Goal: Information Seeking & Learning: Learn about a topic

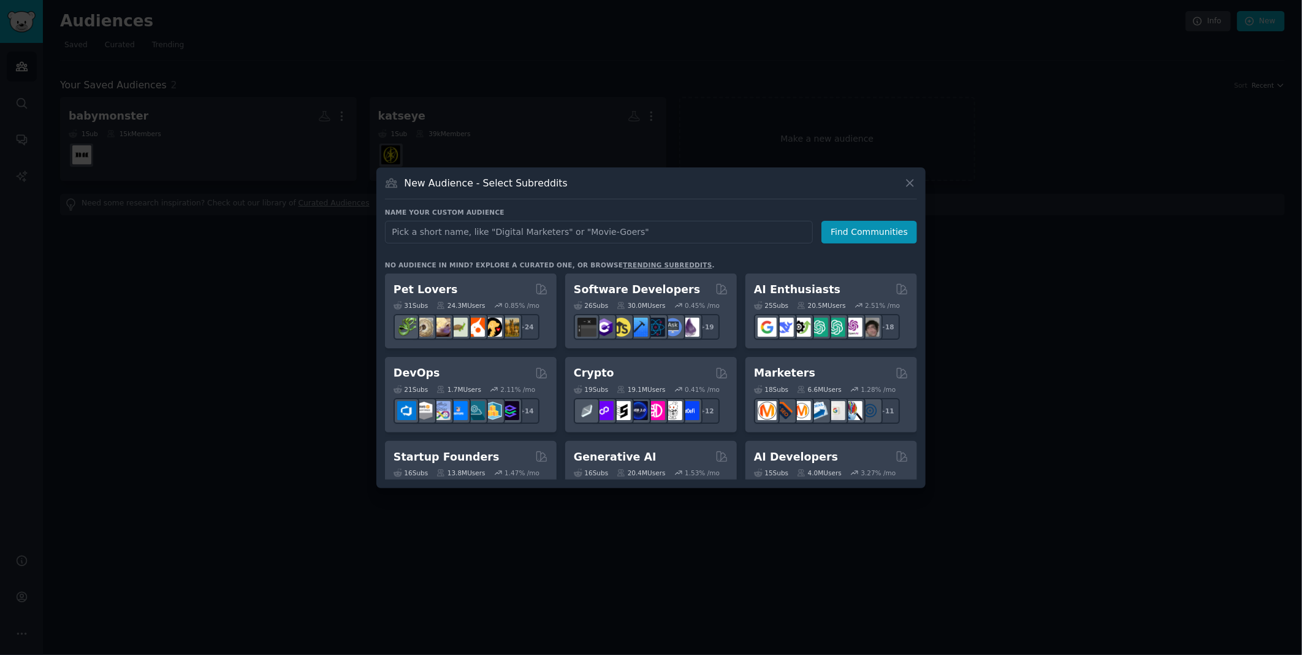
click at [913, 190] on div "New Audience - Select Subreddits" at bounding box center [651, 187] width 532 height 23
click at [910, 183] on icon at bounding box center [910, 183] width 7 height 7
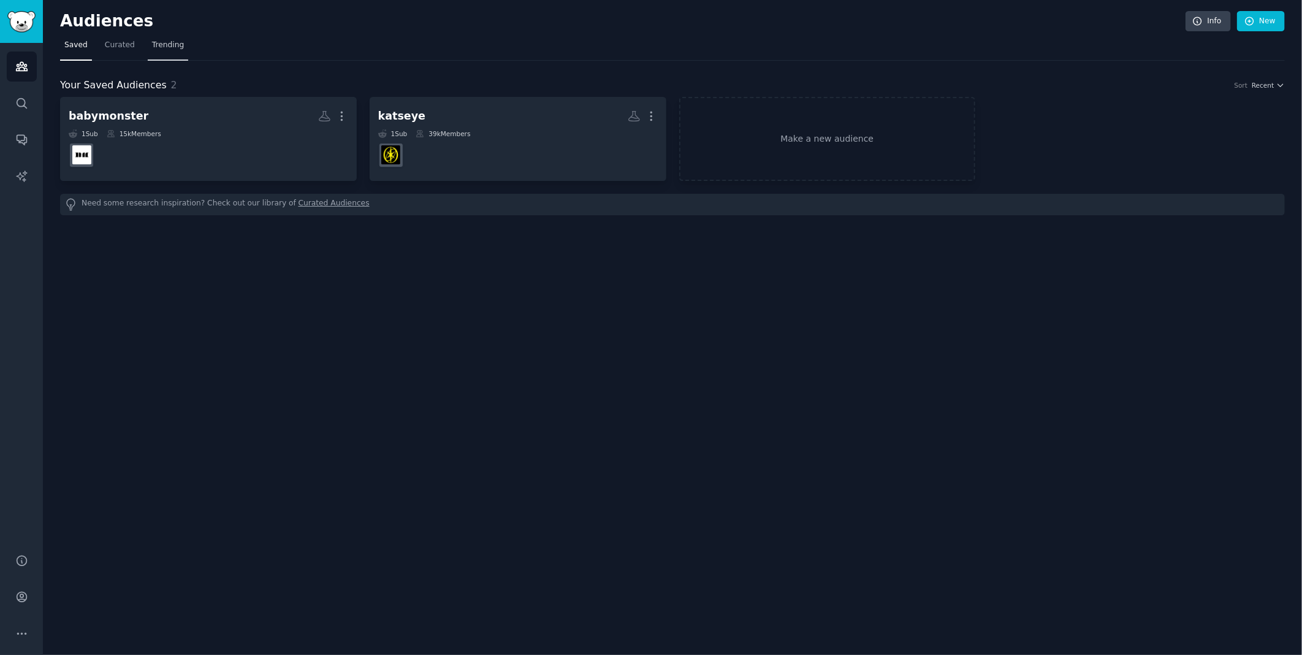
click at [152, 44] on span "Trending" at bounding box center [168, 45] width 32 height 11
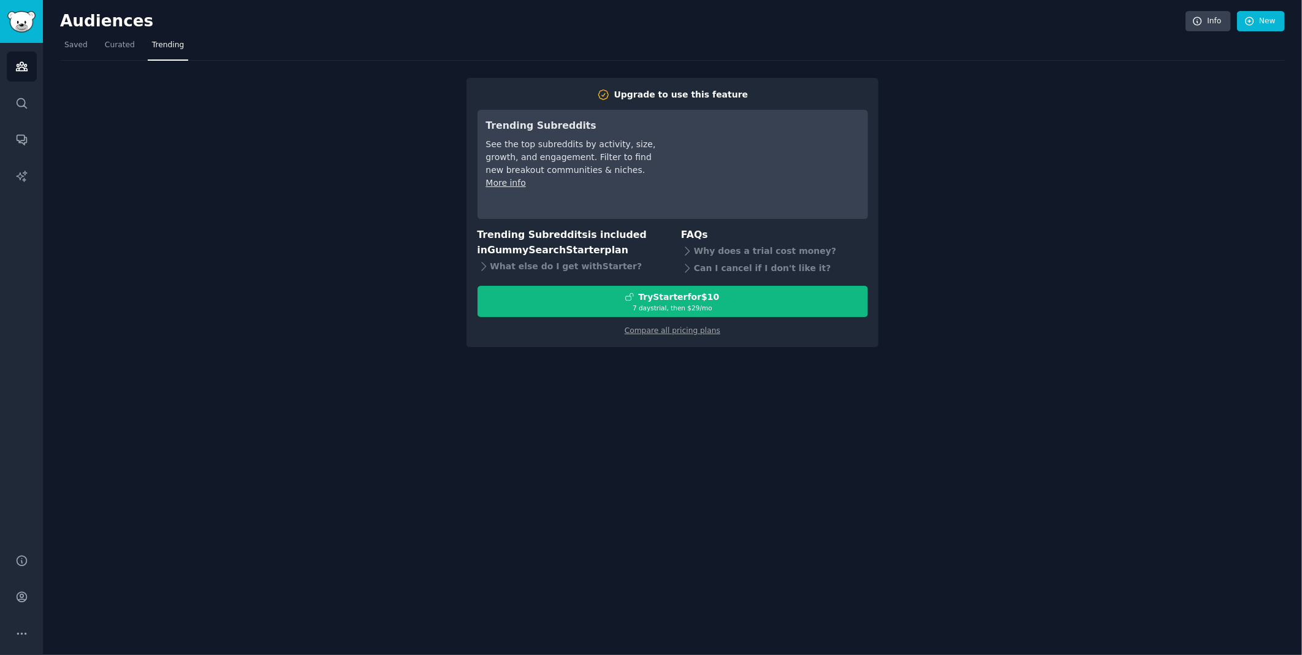
click at [115, 90] on div "Upgrade to use this feature Trending Subreddits See the top subreddits by activ…" at bounding box center [672, 204] width 1225 height 286
click at [75, 45] on span "Saved" at bounding box center [75, 45] width 23 height 11
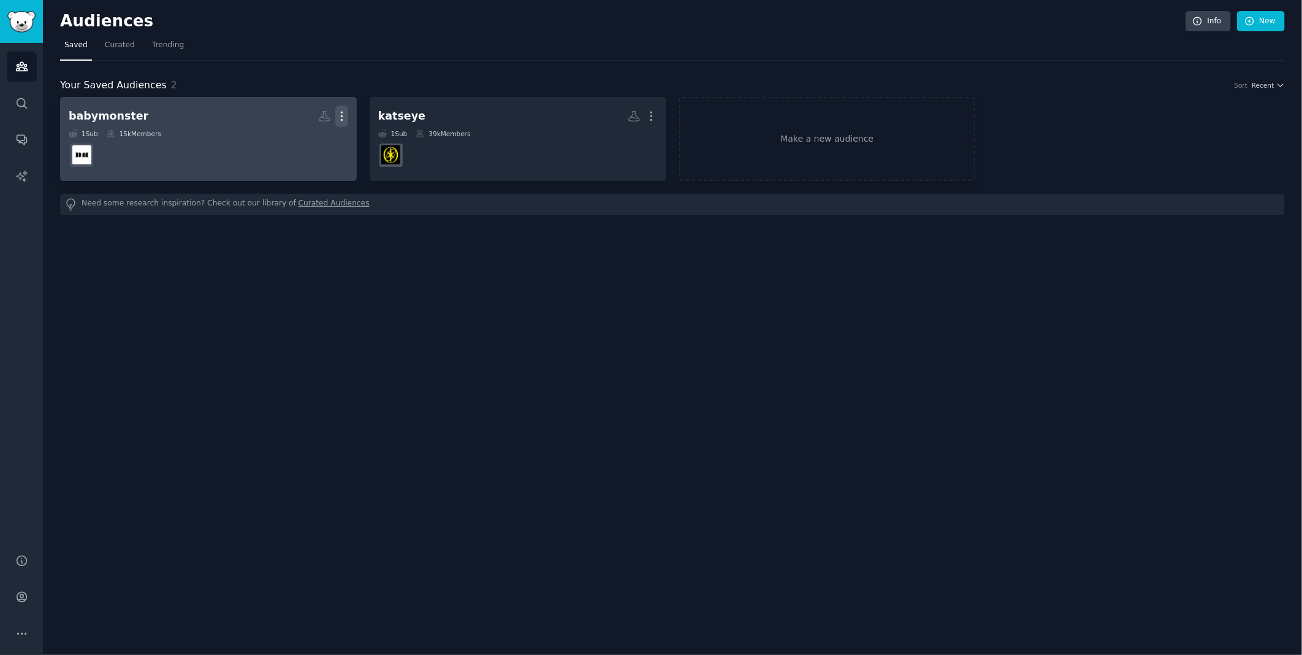
click at [341, 114] on icon "button" at bounding box center [341, 116] width 13 height 13
click at [299, 116] on p "View" at bounding box center [304, 120] width 20 height 13
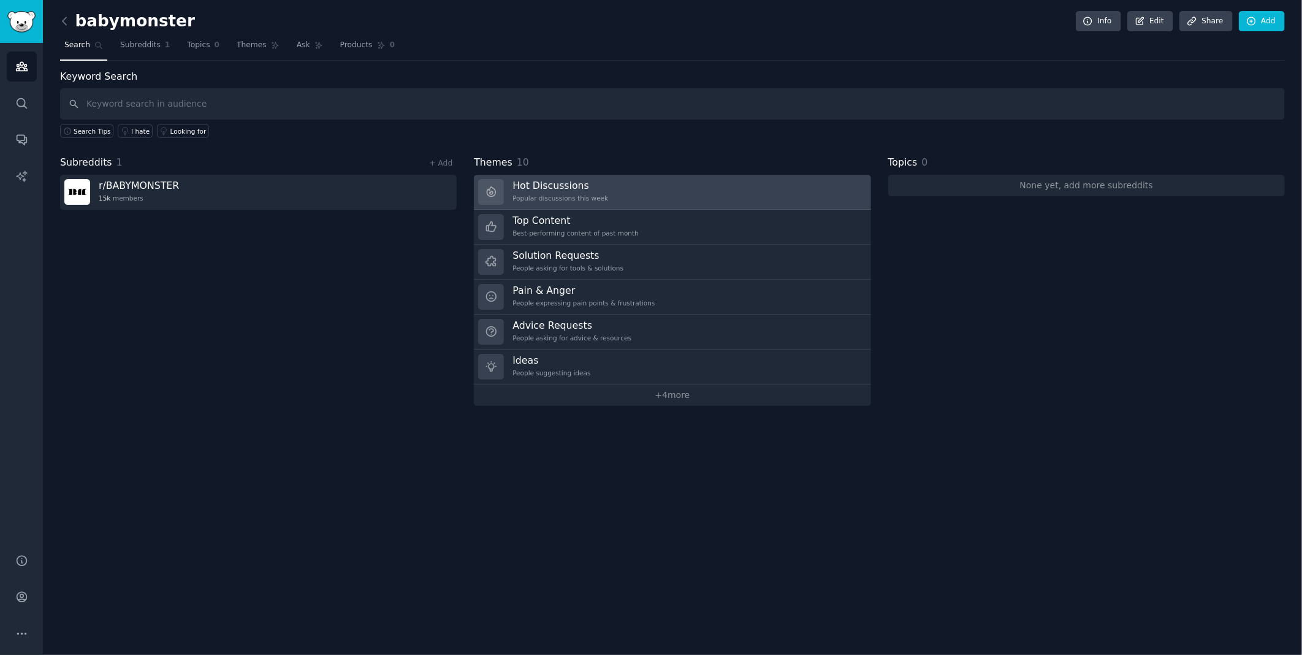
click at [588, 195] on div "Popular discussions this week" at bounding box center [560, 198] width 96 height 9
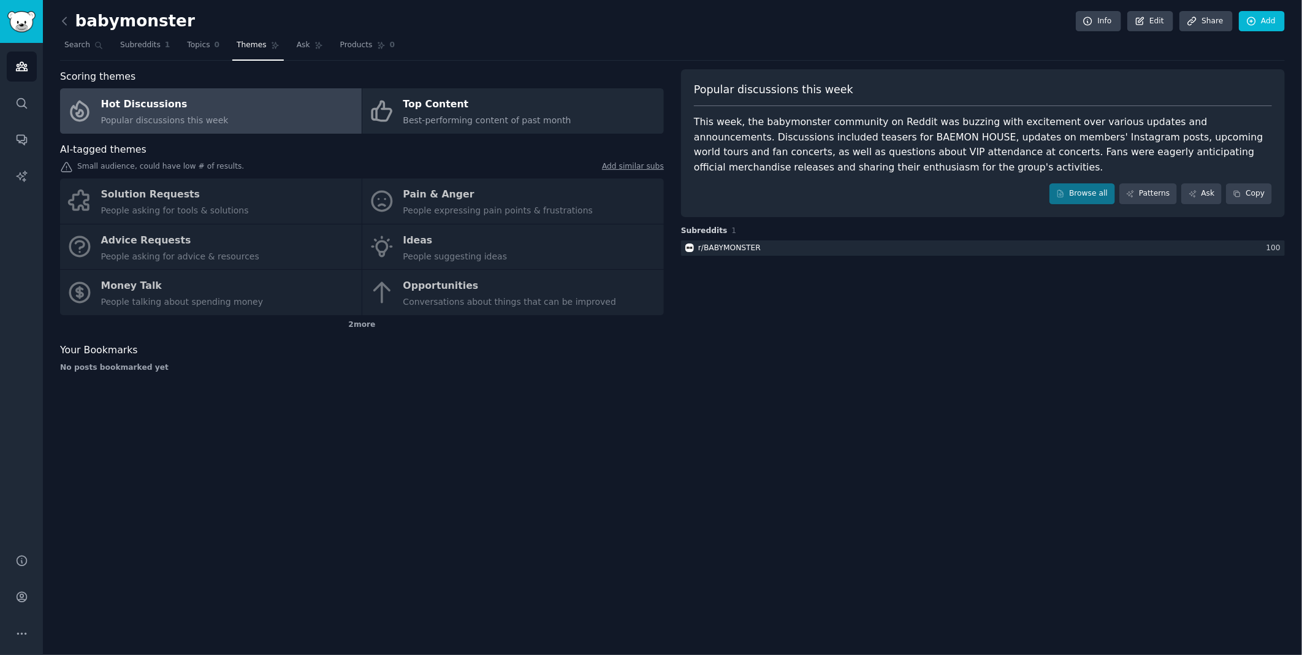
click at [812, 172] on div "This week, the babymonster community on Reddit was buzzing with excitement over…" at bounding box center [983, 145] width 578 height 60
click at [1090, 192] on link "Browse all" at bounding box center [1082, 193] width 66 height 21
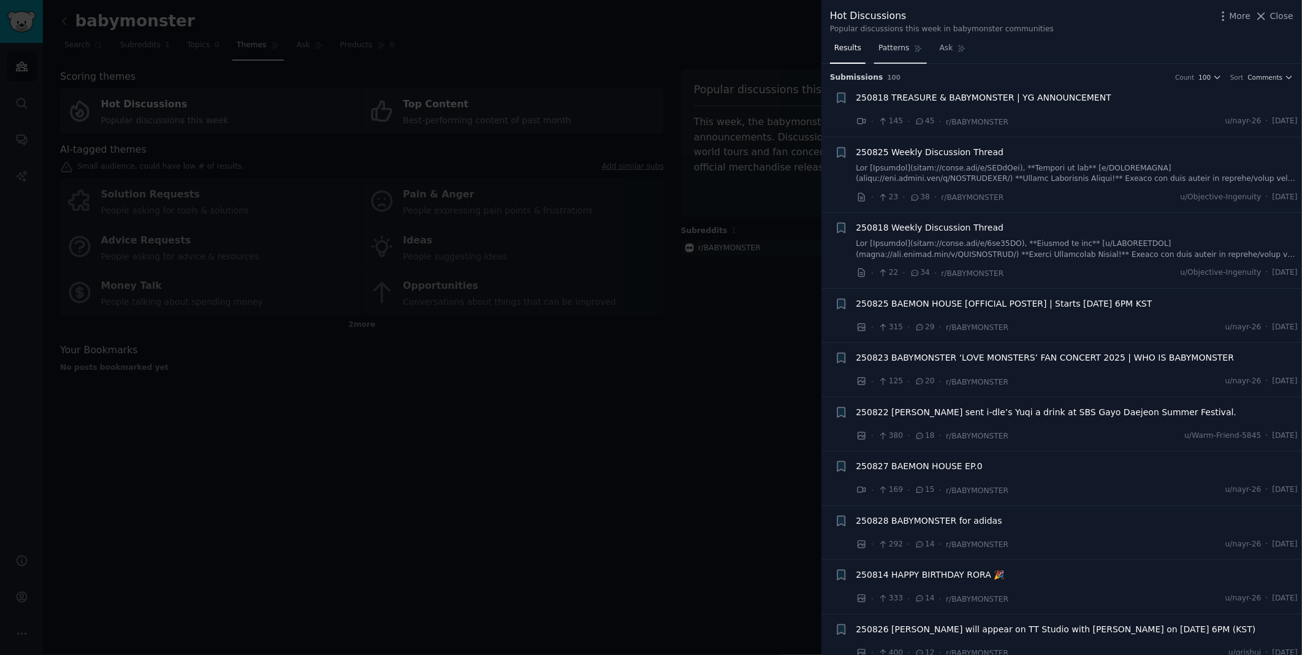
click at [896, 49] on span "Patterns" at bounding box center [893, 48] width 31 height 11
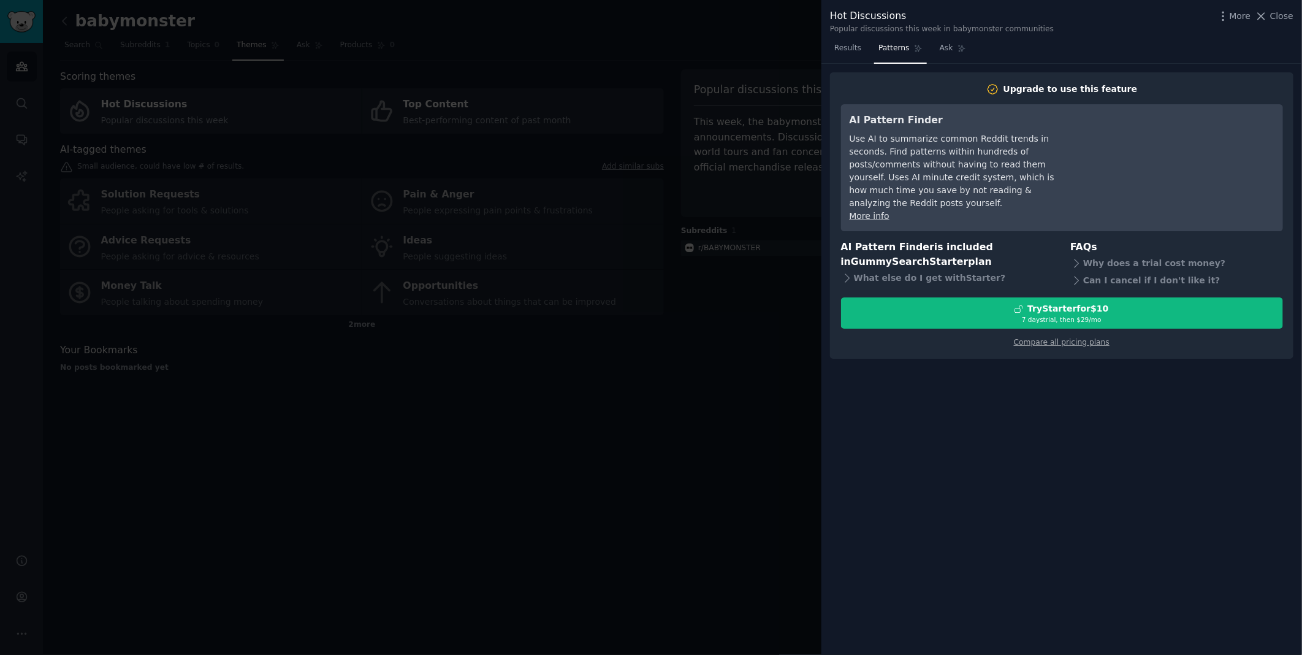
click at [722, 422] on div at bounding box center [651, 327] width 1302 height 655
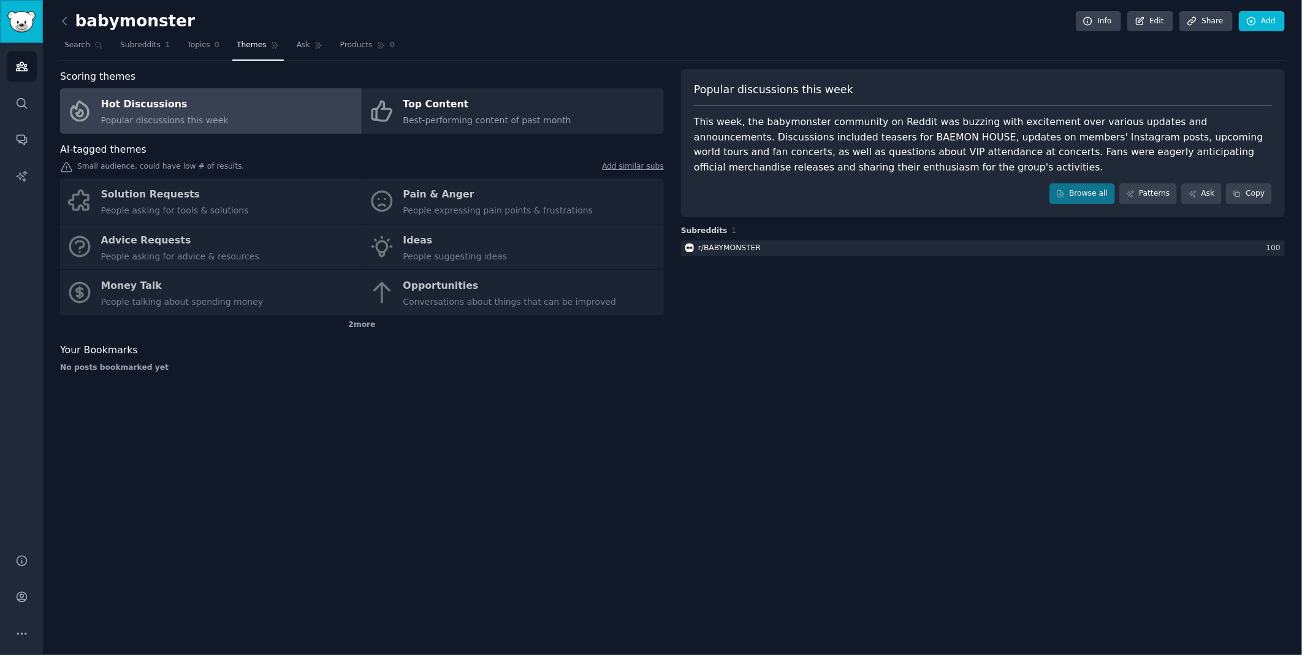
click at [26, 29] on img "Sidebar" at bounding box center [21, 21] width 28 height 21
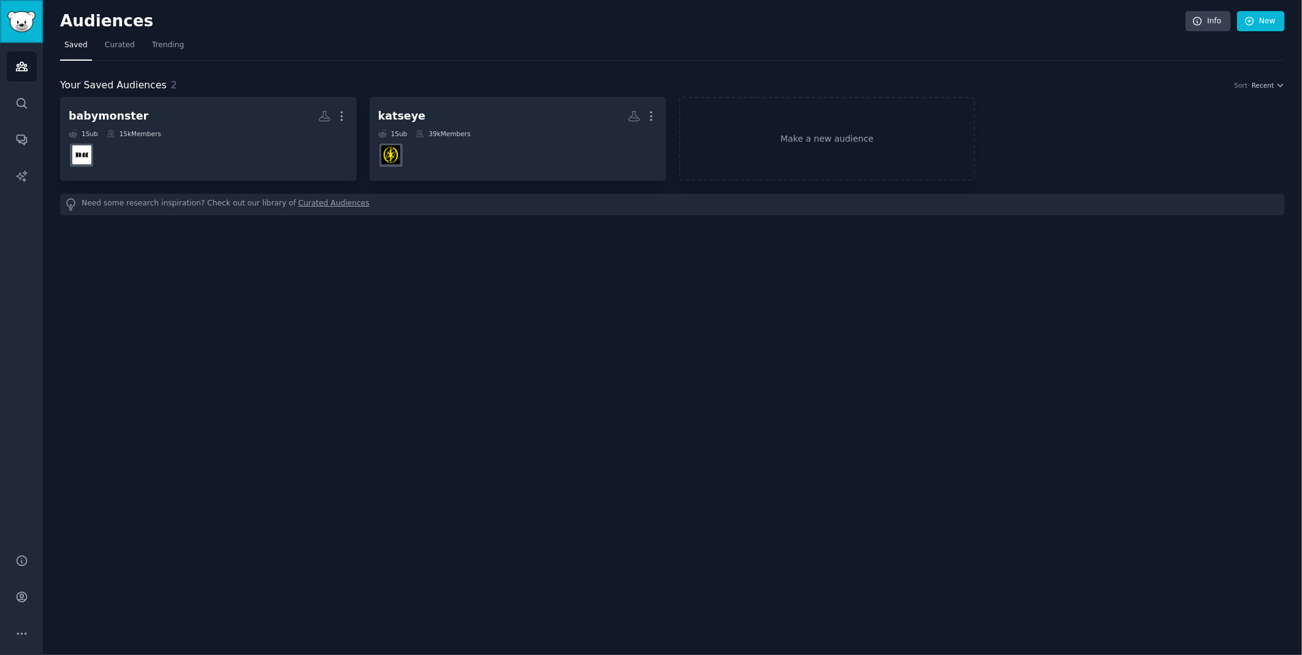
click at [29, 23] on img "Sidebar" at bounding box center [21, 21] width 28 height 21
click at [1258, 19] on link "New" at bounding box center [1261, 21] width 48 height 21
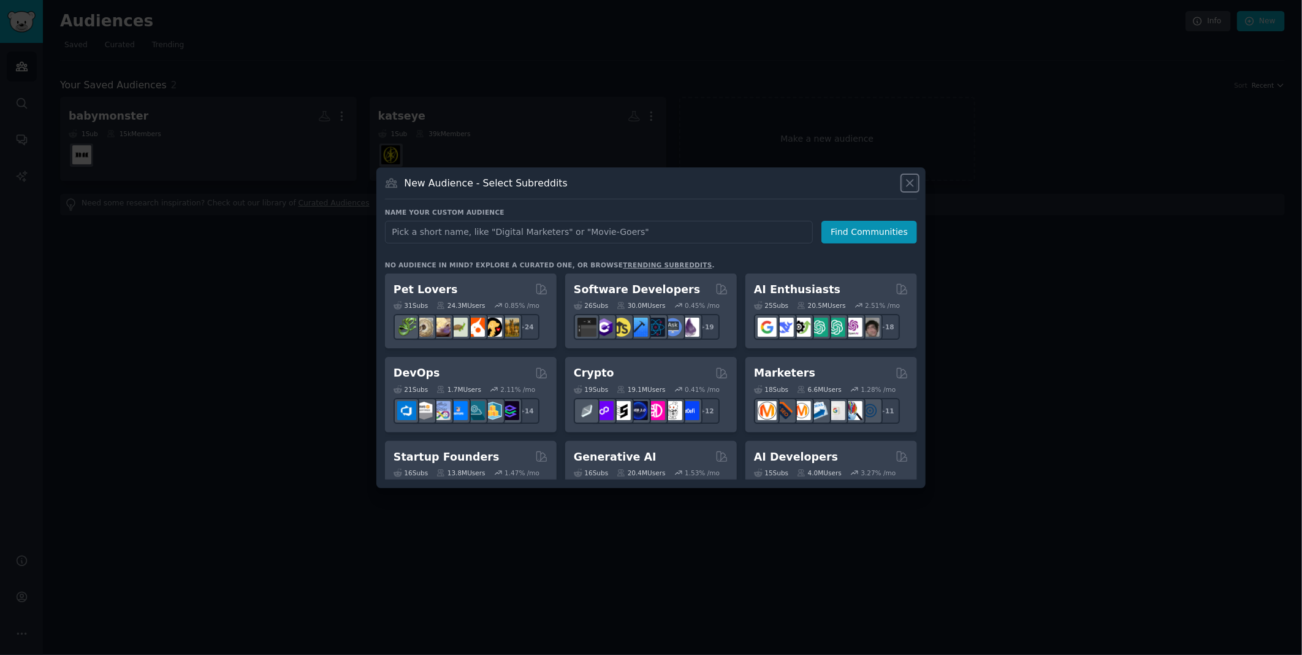
click at [910, 183] on icon at bounding box center [910, 183] width 7 height 7
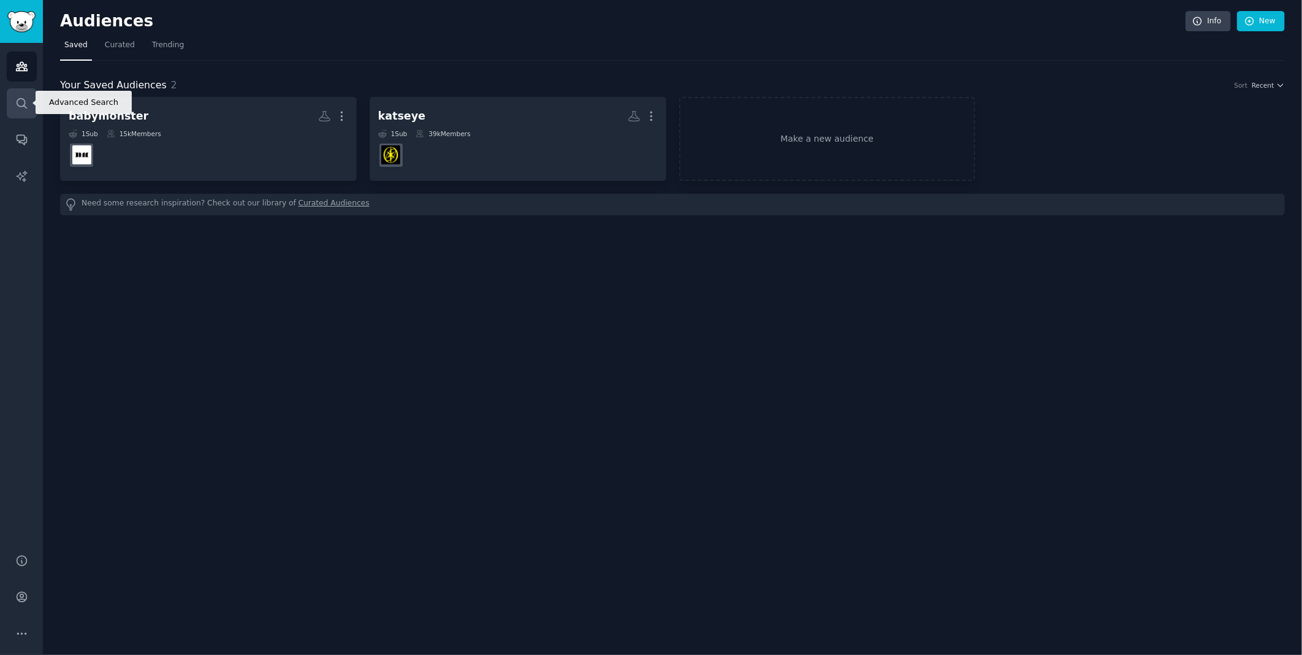
click at [29, 107] on link "Search" at bounding box center [22, 103] width 30 height 30
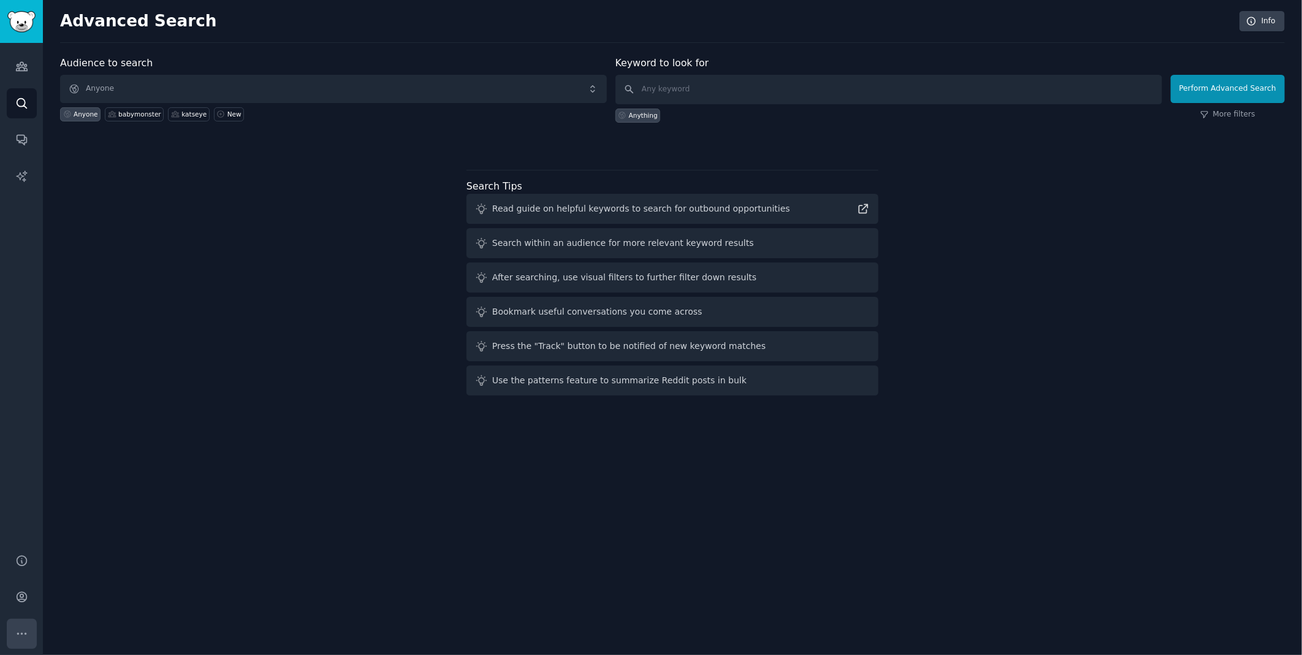
click at [22, 626] on button "More" at bounding box center [22, 633] width 30 height 30
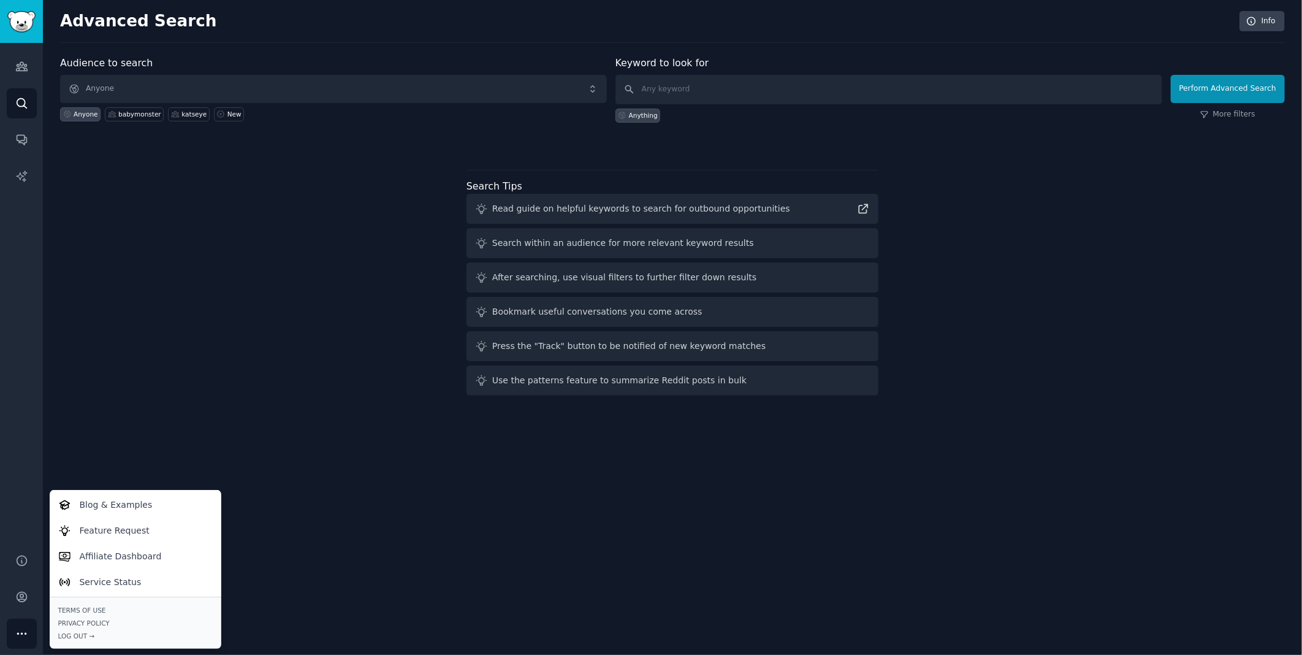
click at [145, 296] on div "Audience to search Anyone Anyone babymonster katseye New Keyword to look for An…" at bounding box center [672, 228] width 1225 height 344
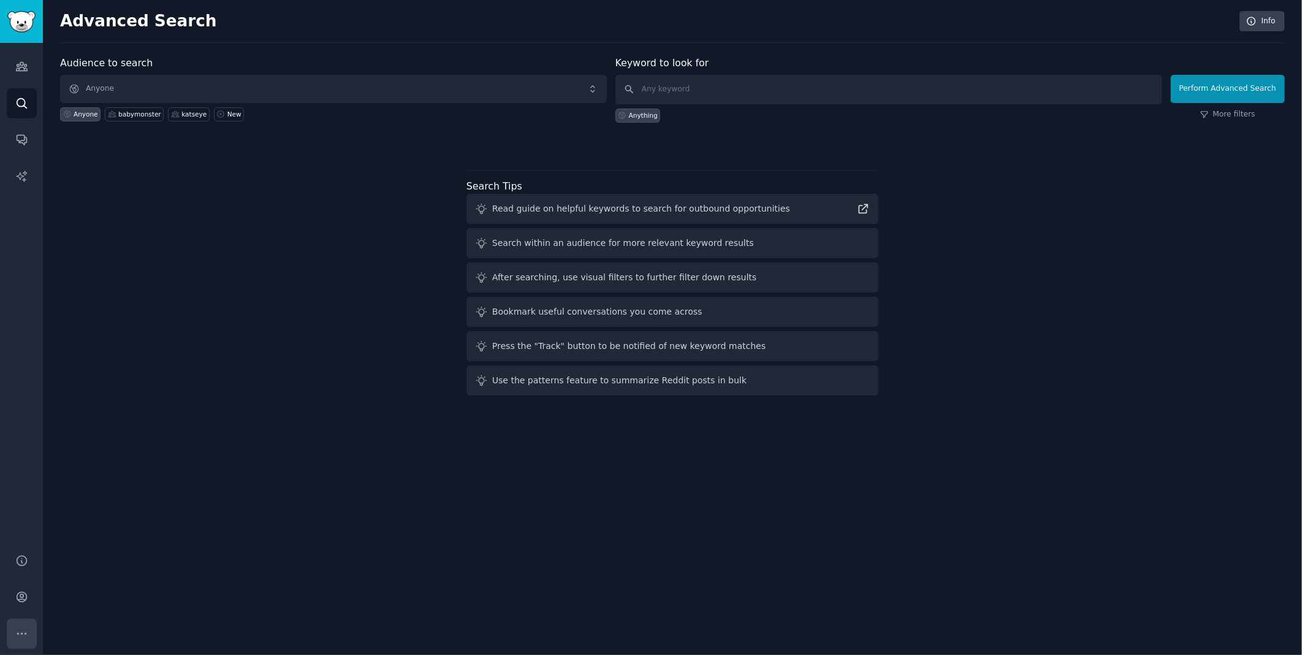
click at [25, 633] on icon "Sidebar" at bounding box center [21, 633] width 13 height 13
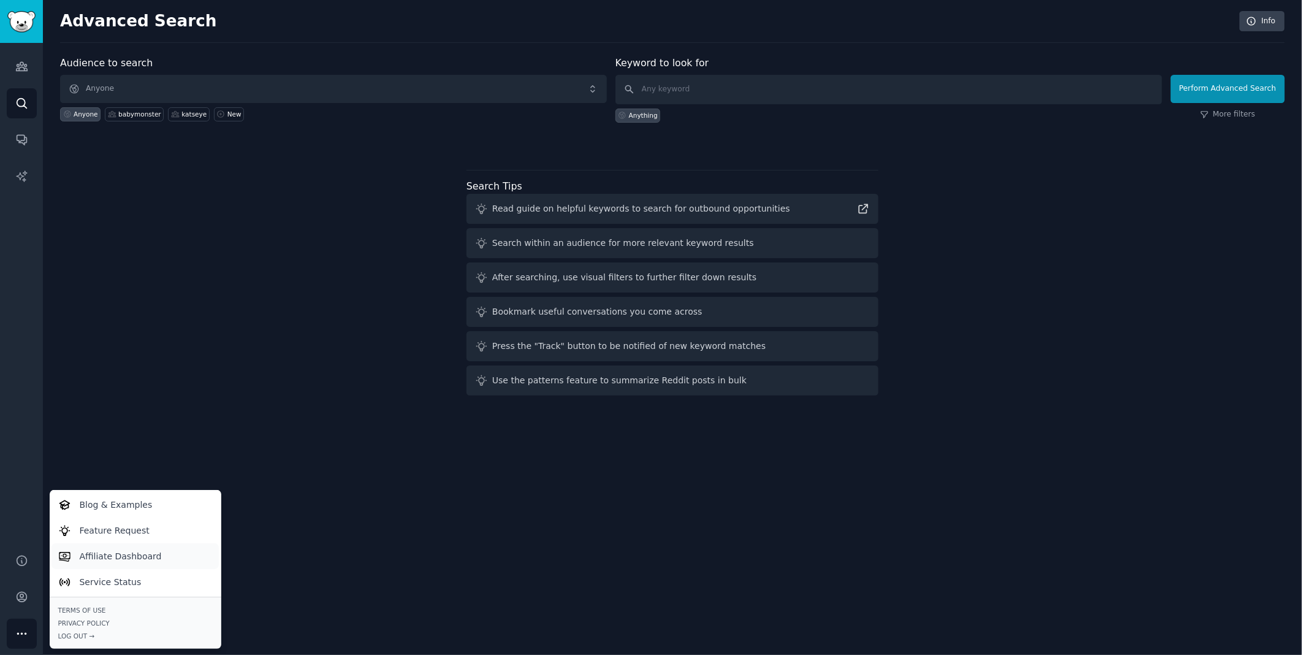
click at [143, 554] on p "Affiliate Dashboard" at bounding box center [121, 556] width 82 height 13
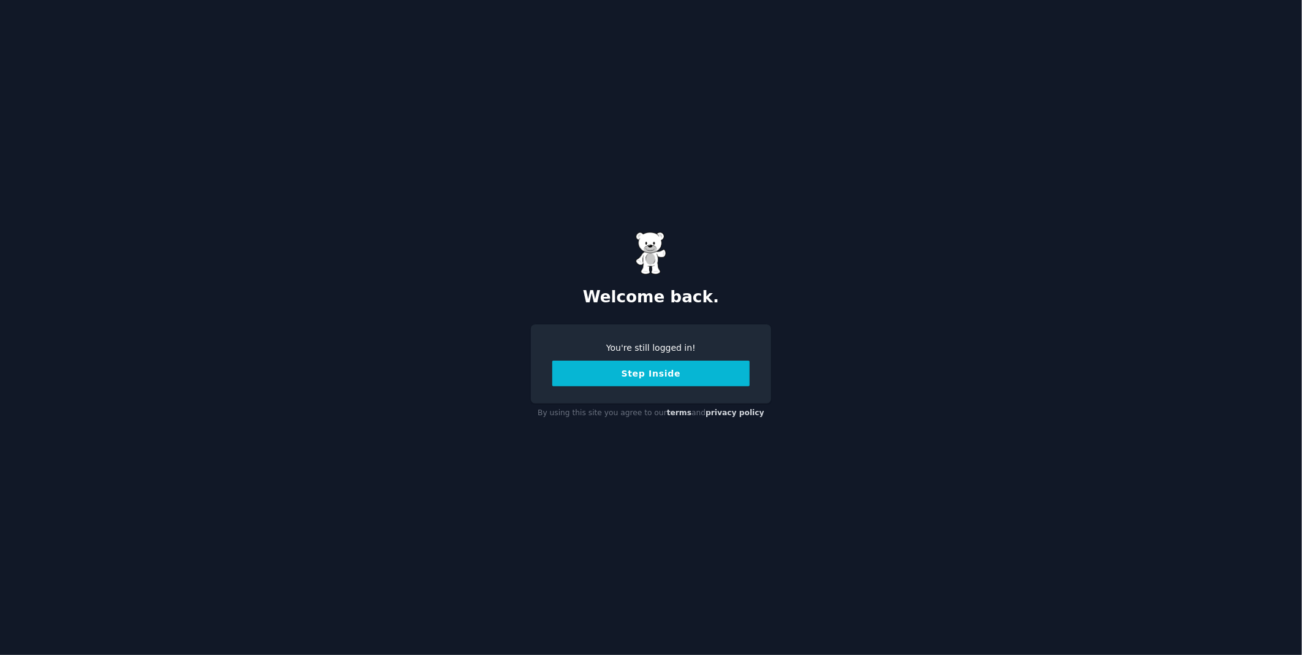
click at [672, 376] on button "Step Inside" at bounding box center [650, 373] width 197 height 26
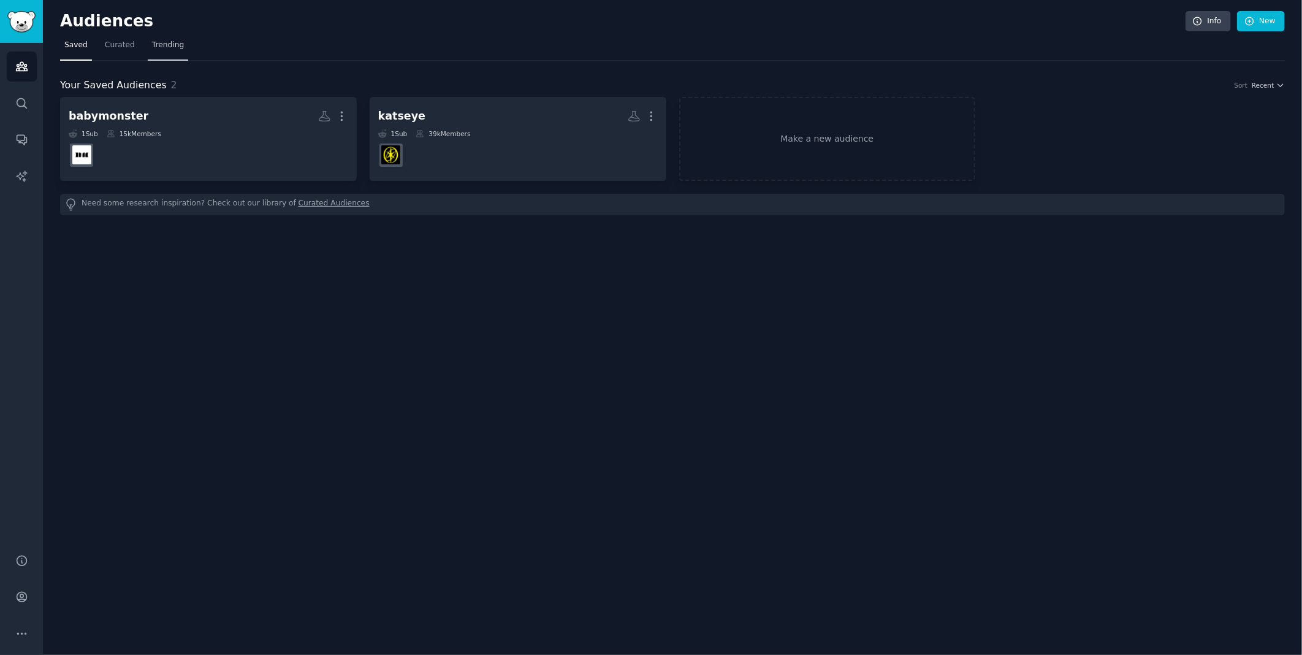
click at [164, 42] on span "Trending" at bounding box center [168, 45] width 32 height 11
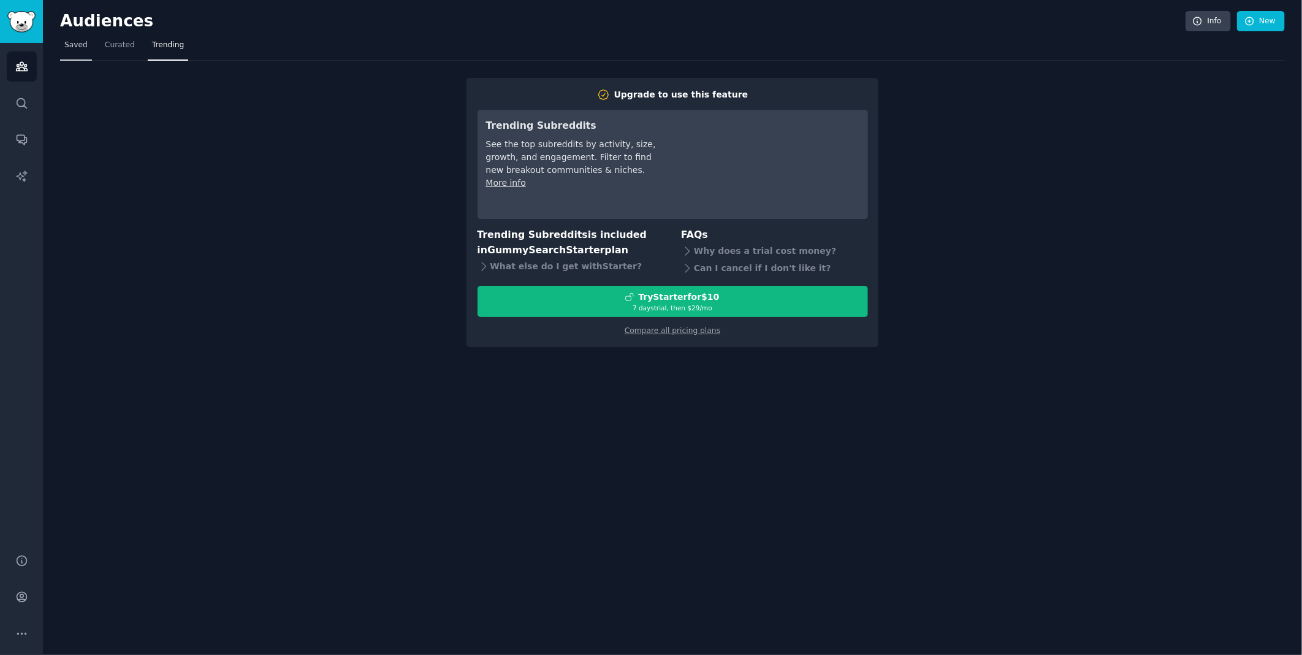
click at [72, 44] on span "Saved" at bounding box center [75, 45] width 23 height 11
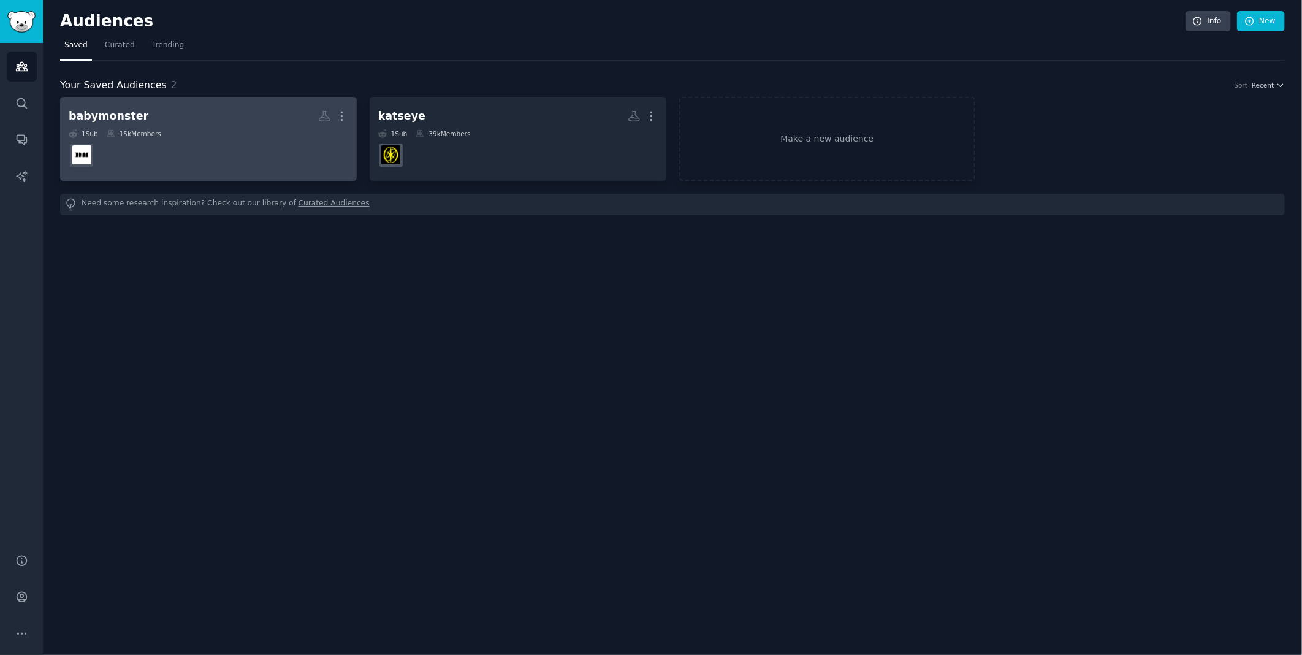
click at [229, 145] on dd at bounding box center [209, 155] width 280 height 34
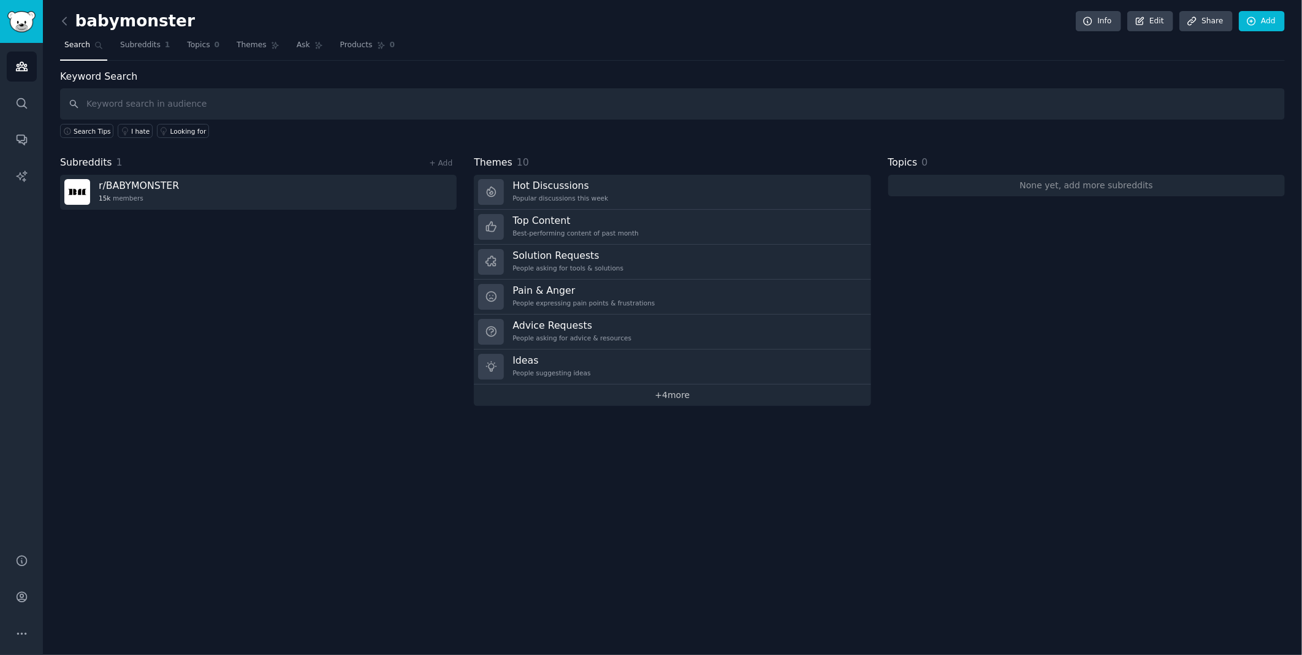
click at [642, 398] on link "+ 4 more" at bounding box center [672, 394] width 397 height 21
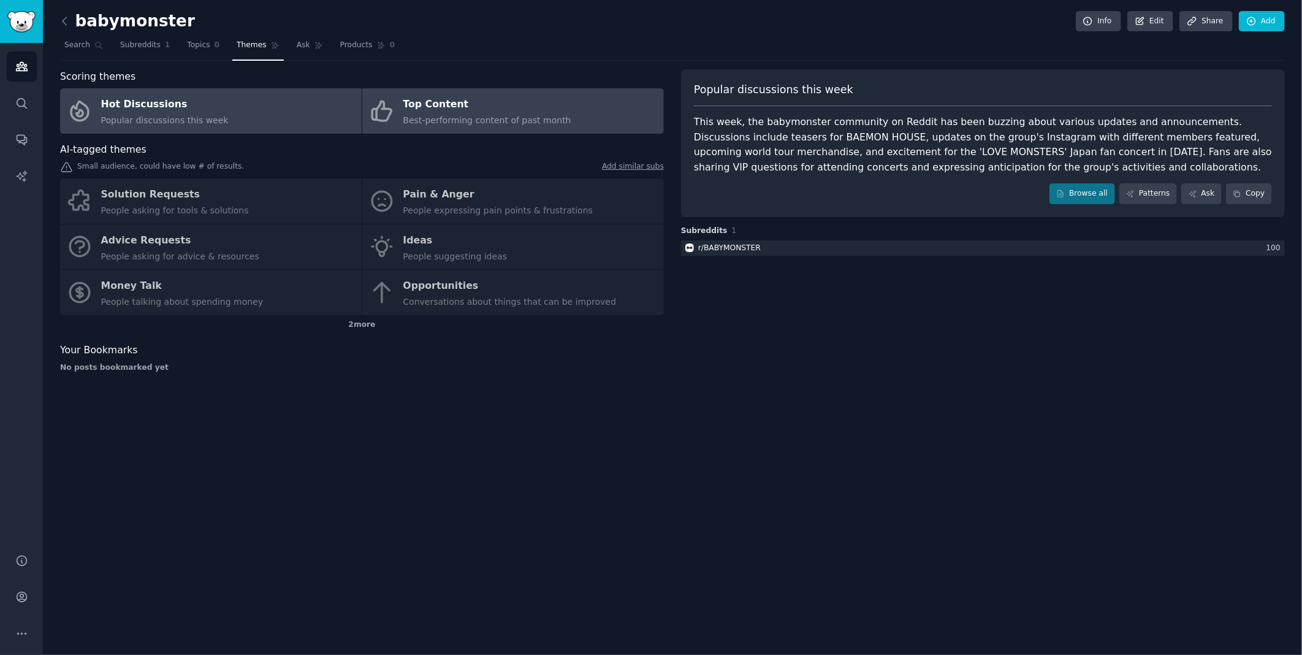
click at [430, 107] on div "Top Content" at bounding box center [487, 105] width 168 height 20
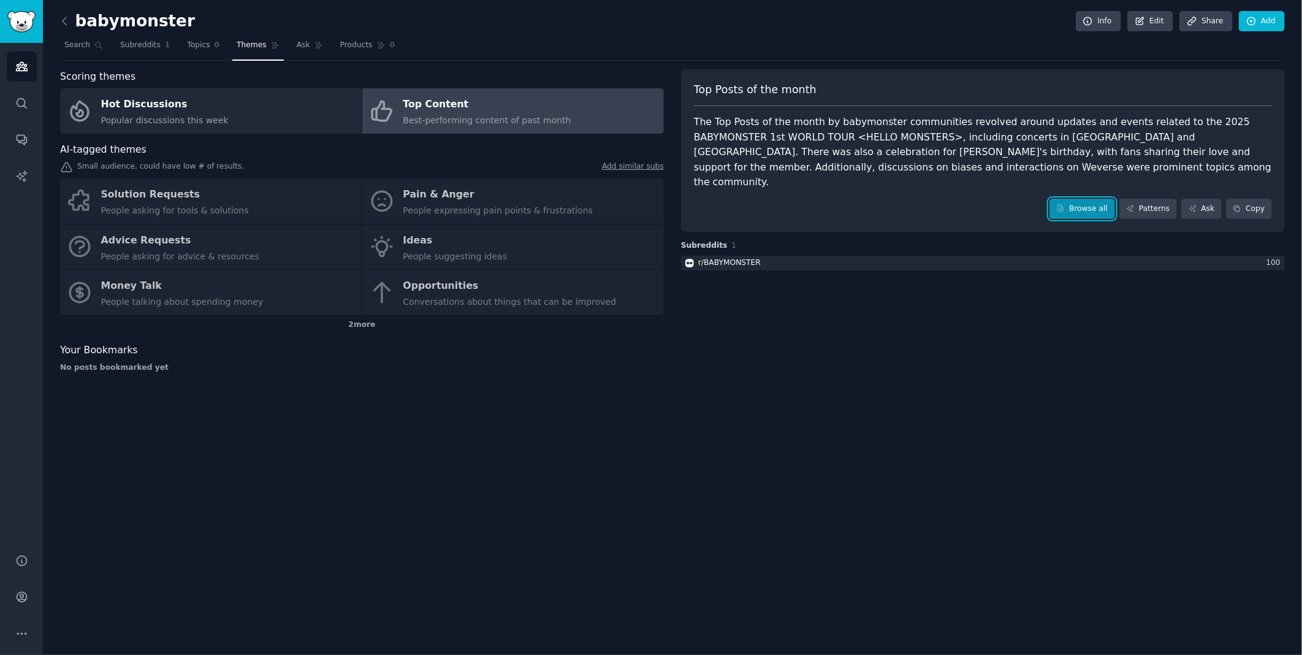
click at [1079, 199] on link "Browse all" at bounding box center [1082, 209] width 66 height 21
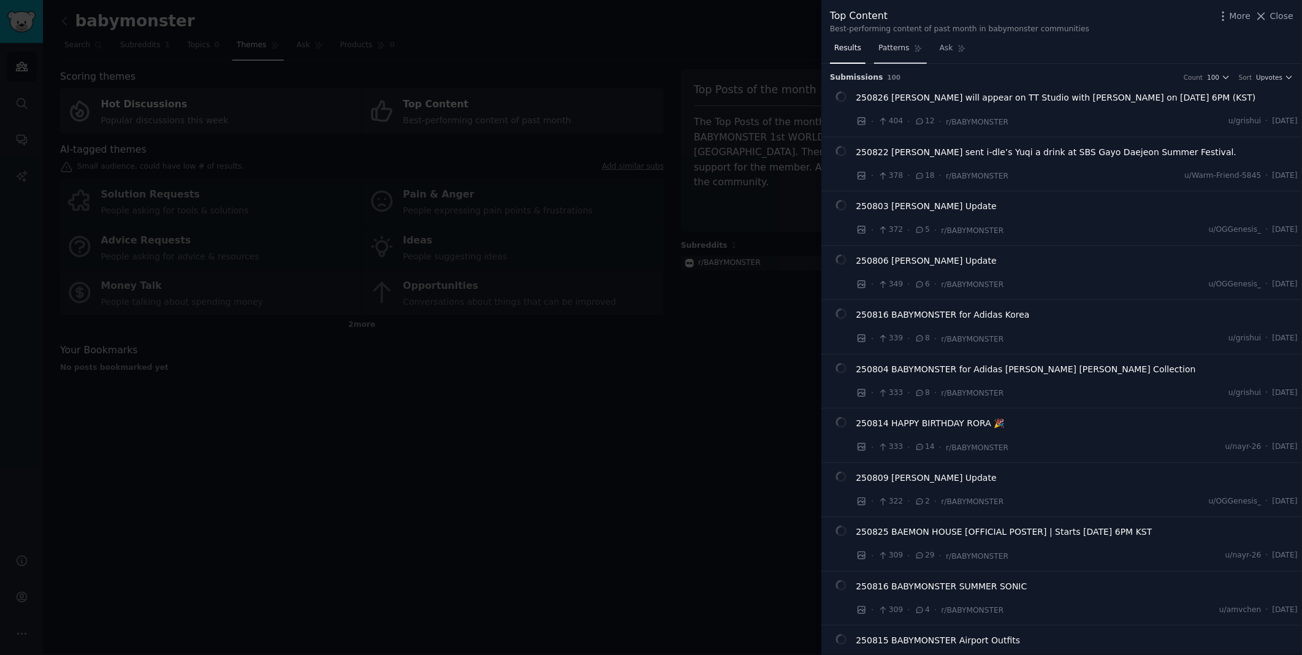
click at [888, 50] on span "Patterns" at bounding box center [893, 48] width 31 height 11
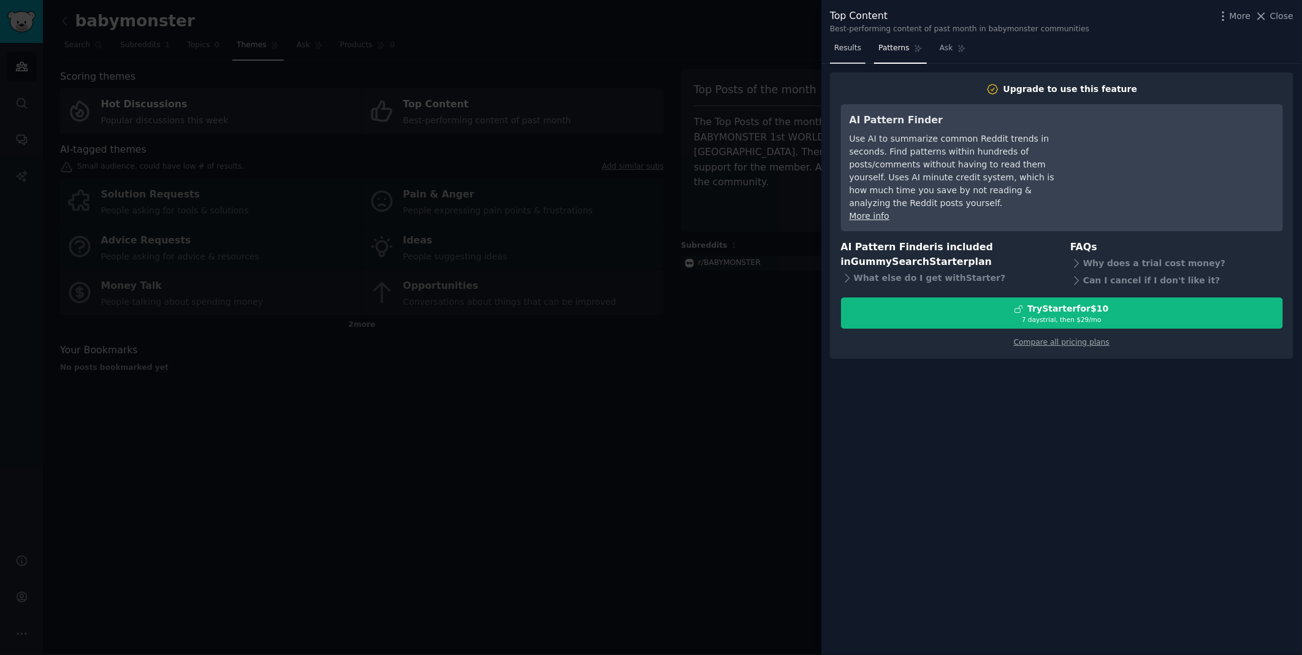
click at [860, 49] on link "Results" at bounding box center [848, 51] width 36 height 25
